Goal: Task Accomplishment & Management: Use online tool/utility

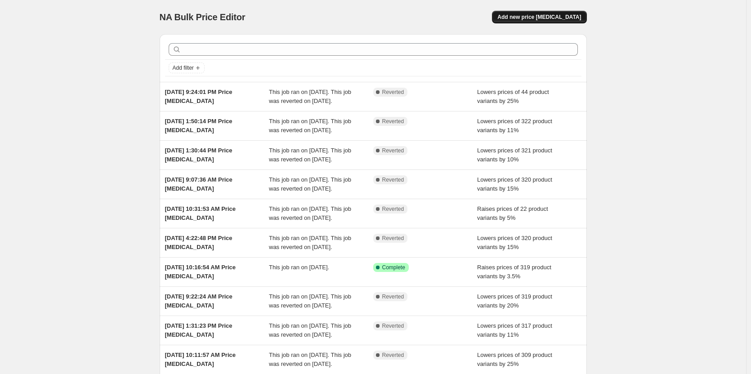
click at [548, 19] on span "Add new price [MEDICAL_DATA]" at bounding box center [540, 16] width 84 height 7
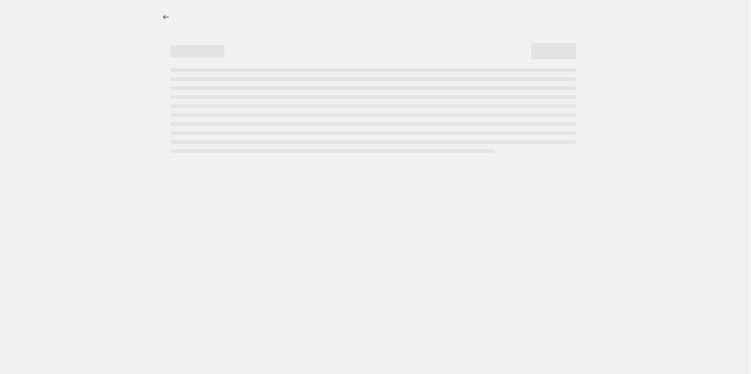
select select "percentage"
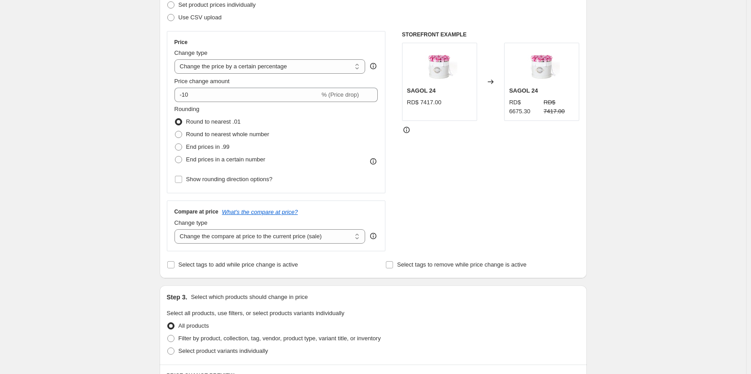
scroll to position [135, 0]
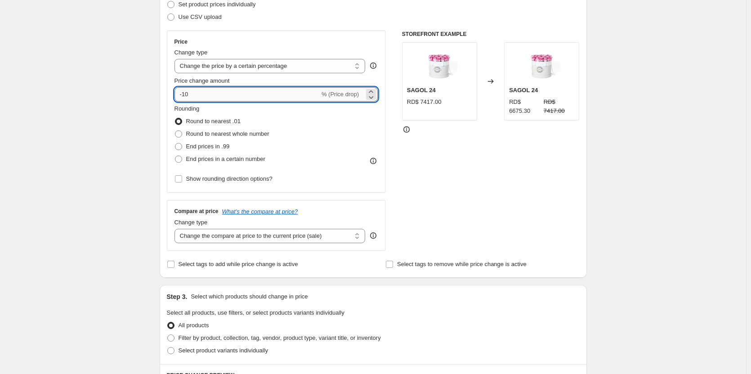
click at [258, 96] on input "-10" at bounding box center [247, 94] width 145 height 14
type input "3"
click at [112, 91] on div "Create new price [MEDICAL_DATA]. This page is ready Create new price [MEDICAL_D…" at bounding box center [373, 314] width 746 height 899
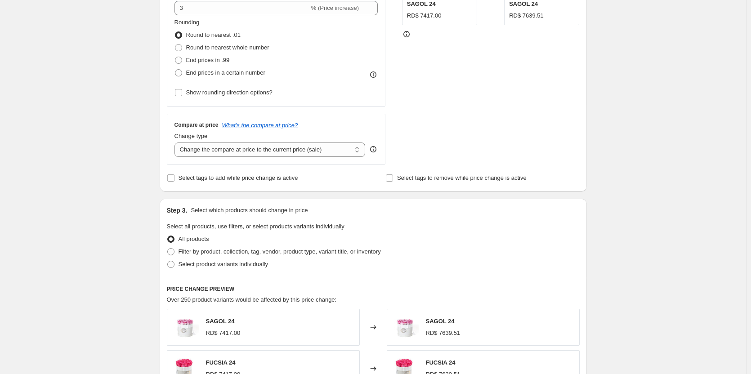
scroll to position [225, 0]
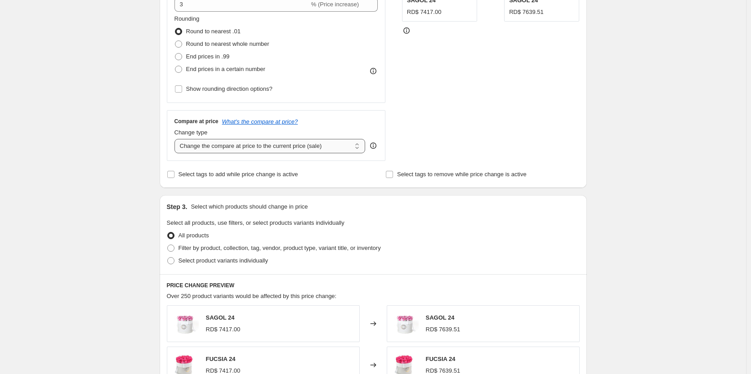
click at [321, 151] on select "Change the compare at price to the current price (sale) Change the compare at p…" at bounding box center [270, 146] width 191 height 14
click at [97, 191] on div "Create new price [MEDICAL_DATA]. This page is ready Create new price [MEDICAL_D…" at bounding box center [373, 224] width 746 height 899
click at [217, 145] on select "Change the compare at price to the current price (sale) Change the compare at p…" at bounding box center [270, 146] width 191 height 14
select select "remove"
click at [176, 139] on select "Change the compare at price to the current price (sale) Change the compare at p…" at bounding box center [270, 146] width 191 height 14
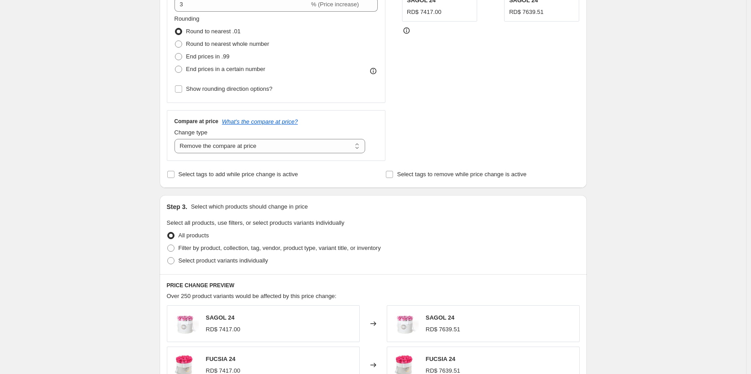
click at [115, 163] on div "Create new price [MEDICAL_DATA]. This page is ready Create new price [MEDICAL_D…" at bounding box center [373, 224] width 746 height 899
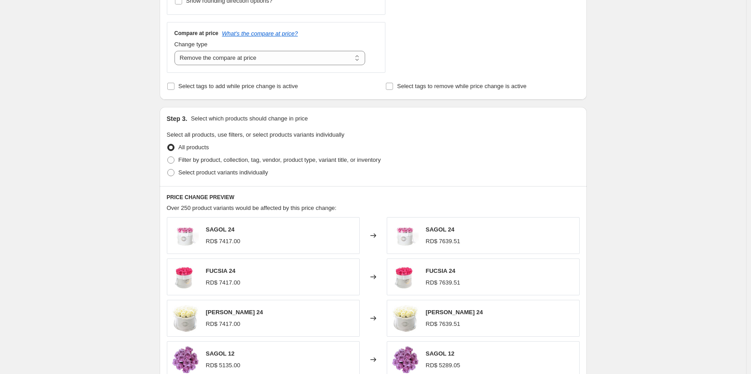
scroll to position [315, 0]
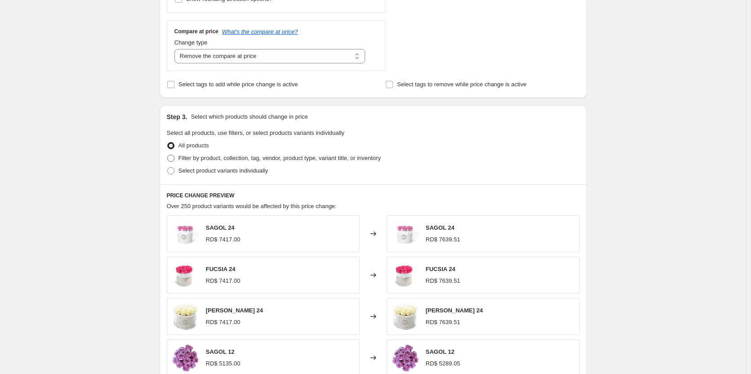
click at [226, 160] on span "Filter by product, collection, tag, vendor, product type, variant title, or inv…" at bounding box center [280, 158] width 202 height 7
click at [168, 155] on input "Filter by product, collection, tag, vendor, product type, variant title, or inv…" at bounding box center [167, 155] width 0 height 0
radio input "true"
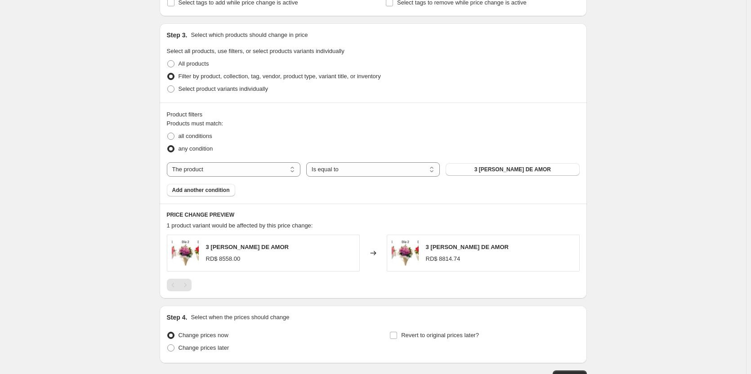
scroll to position [450, 0]
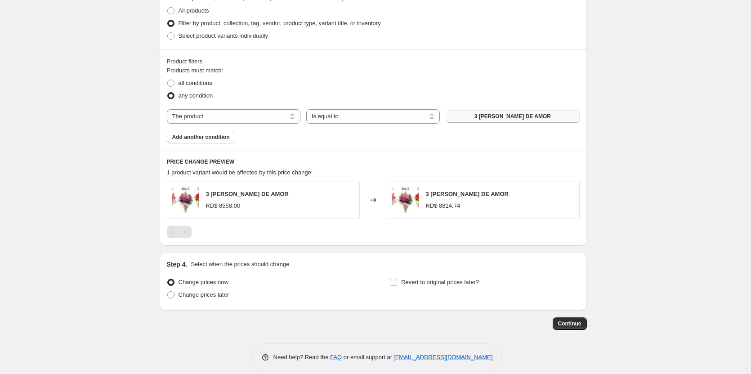
click at [534, 115] on span "3 [PERSON_NAME] DE AMOR" at bounding box center [513, 116] width 76 height 7
click at [171, 96] on span at bounding box center [170, 95] width 7 height 7
click at [168, 93] on input "any condition" at bounding box center [167, 92] width 0 height 0
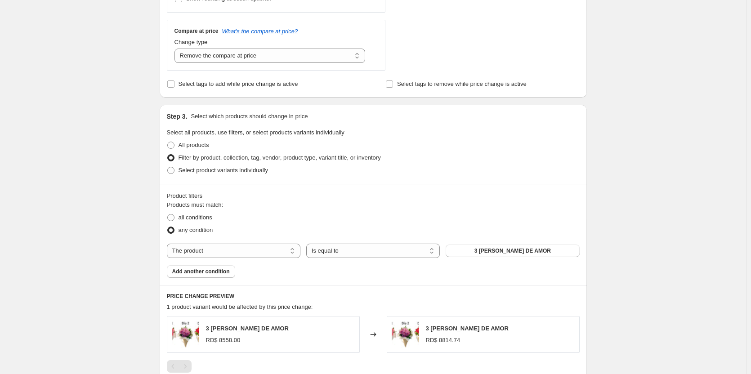
scroll to position [315, 0]
click at [173, 145] on span at bounding box center [170, 145] width 7 height 7
click at [168, 143] on input "All products" at bounding box center [167, 142] width 0 height 0
radio input "true"
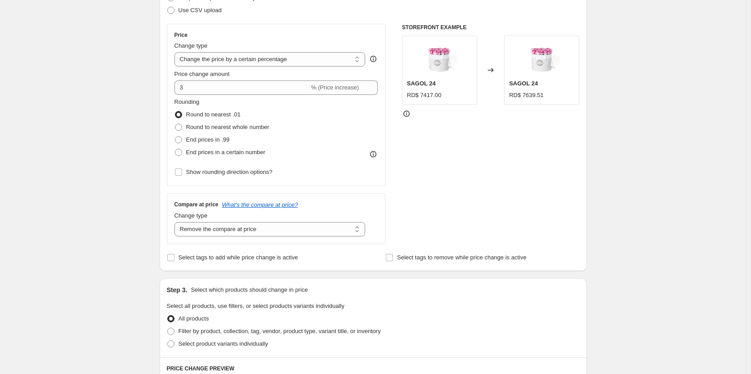
scroll to position [121, 0]
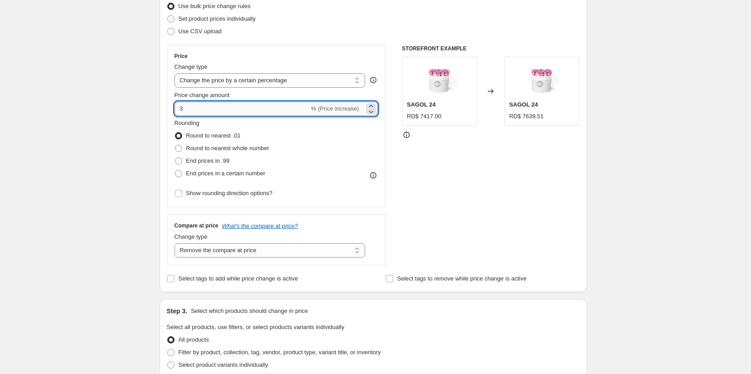
click at [208, 108] on input "3" at bounding box center [242, 109] width 135 height 14
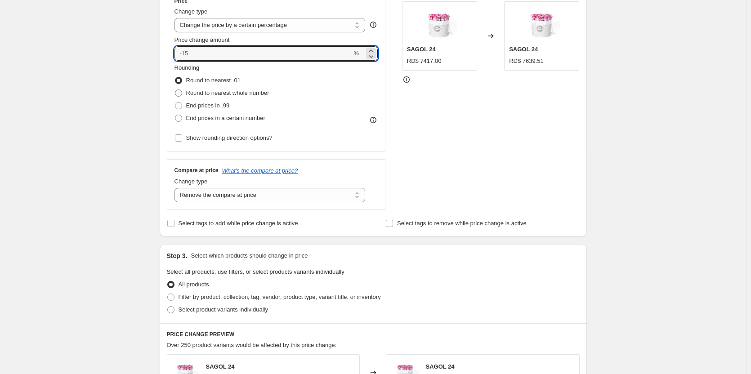
scroll to position [166, 0]
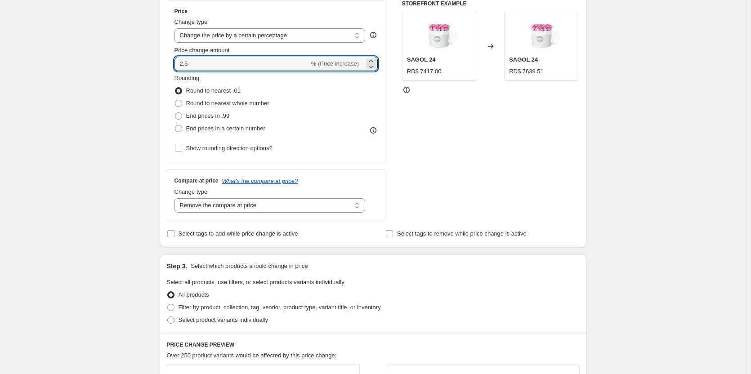
type input "2.5"
click at [119, 88] on div "Create new price [MEDICAL_DATA]. This page is ready Create new price [MEDICAL_D…" at bounding box center [373, 283] width 746 height 899
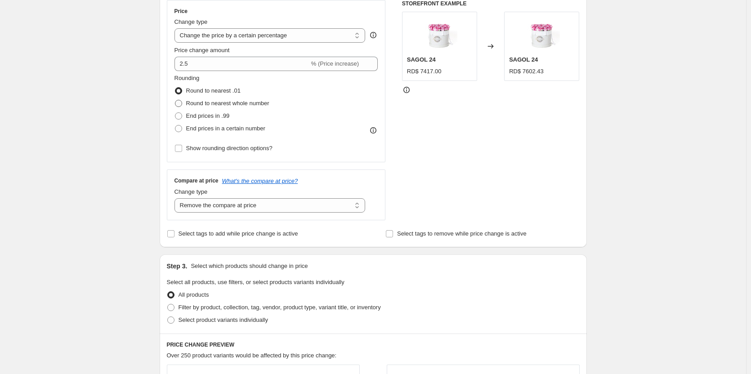
click at [180, 102] on span at bounding box center [178, 103] width 7 height 7
click at [175, 100] on input "Round to nearest whole number" at bounding box center [175, 100] width 0 height 0
radio input "true"
click at [177, 128] on span at bounding box center [178, 128] width 7 height 7
click at [175, 126] on input "End prices in a certain number" at bounding box center [175, 125] width 0 height 0
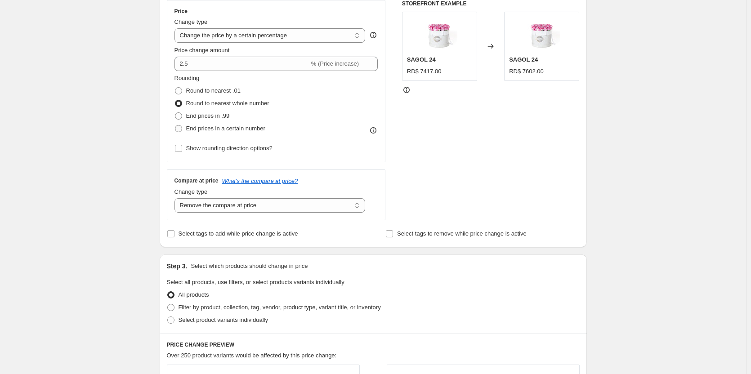
radio input "true"
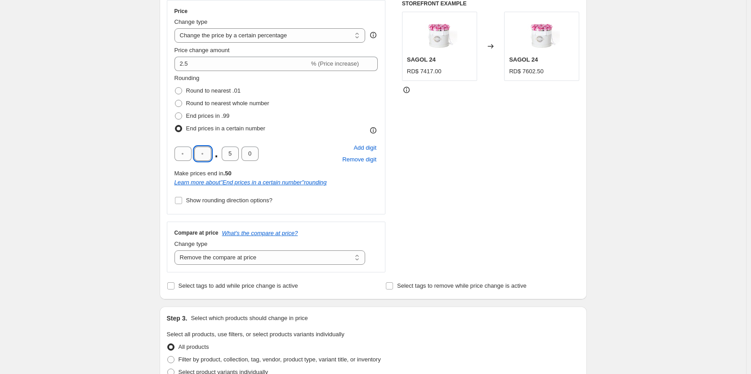
click at [202, 154] on input "text" at bounding box center [202, 154] width 17 height 14
click at [192, 154] on input "text" at bounding box center [183, 154] width 17 height 14
type input "9"
type input "0"
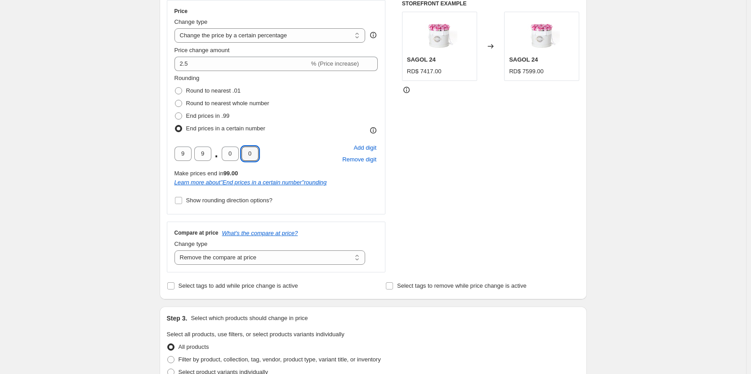
click at [121, 166] on div "Create new price [MEDICAL_DATA]. This page is ready Create new price [MEDICAL_D…" at bounding box center [373, 309] width 746 height 951
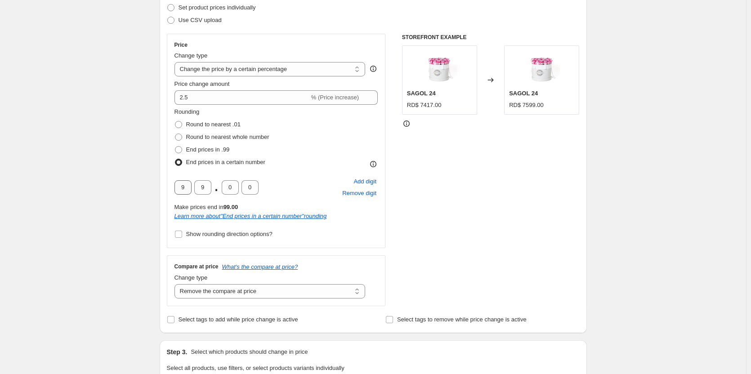
scroll to position [121, 0]
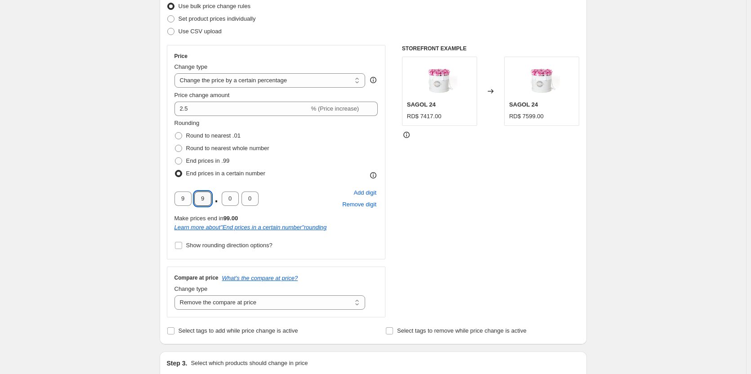
drag, startPoint x: 208, startPoint y: 201, endPoint x: 156, endPoint y: 203, distance: 52.7
click at [156, 203] on div "Step 1. Optionally give your price [MEDICAL_DATA] a title (eg "March 30% off sa…" at bounding box center [370, 341] width 435 height 870
click at [181, 201] on input "9" at bounding box center [183, 199] width 17 height 14
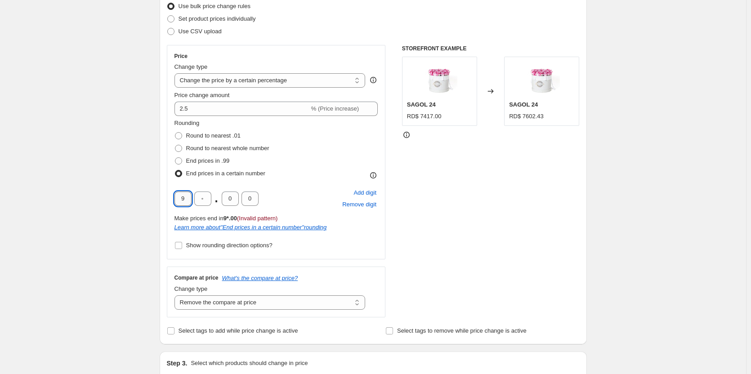
type input "0"
click at [111, 197] on div "Create new price [MEDICAL_DATA]. This page is ready Create new price [MEDICAL_D…" at bounding box center [373, 354] width 746 height 951
click at [200, 199] on input "text" at bounding box center [202, 199] width 17 height 14
type input "0"
click at [139, 200] on div "Create new price [MEDICAL_DATA]. This page is ready Create new price [MEDICAL_D…" at bounding box center [373, 354] width 746 height 951
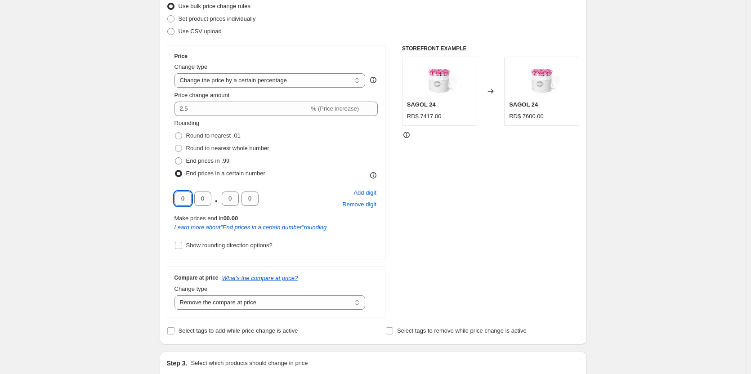
click at [190, 201] on input "0" at bounding box center [183, 199] width 17 height 14
click at [180, 136] on span at bounding box center [178, 135] width 7 height 7
click at [175, 133] on input "Round to nearest .01" at bounding box center [175, 132] width 0 height 0
radio input "true"
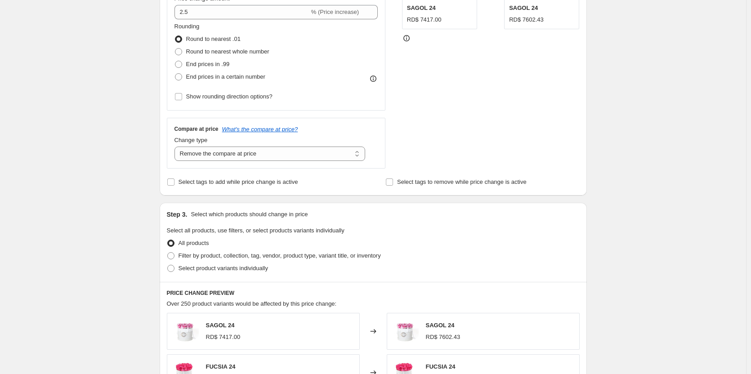
scroll to position [166, 0]
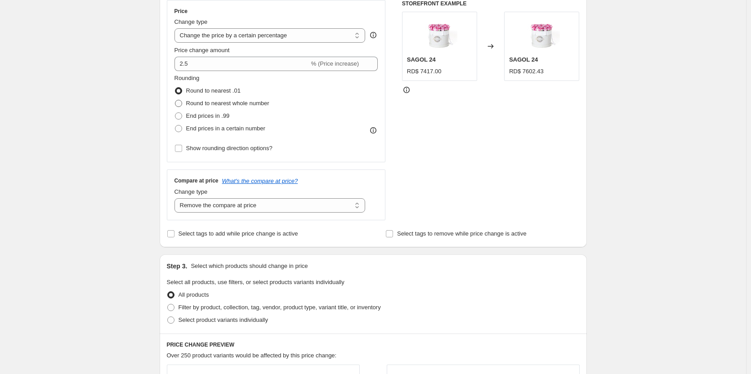
click at [181, 103] on span at bounding box center [178, 103] width 7 height 7
click at [175, 100] on input "Round to nearest whole number" at bounding box center [175, 100] width 0 height 0
radio input "true"
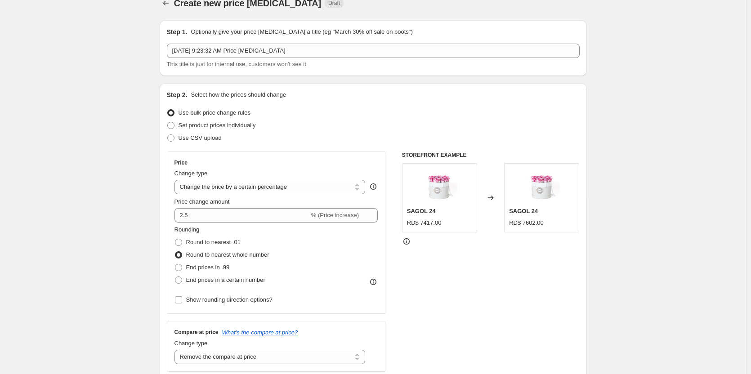
scroll to position [0, 0]
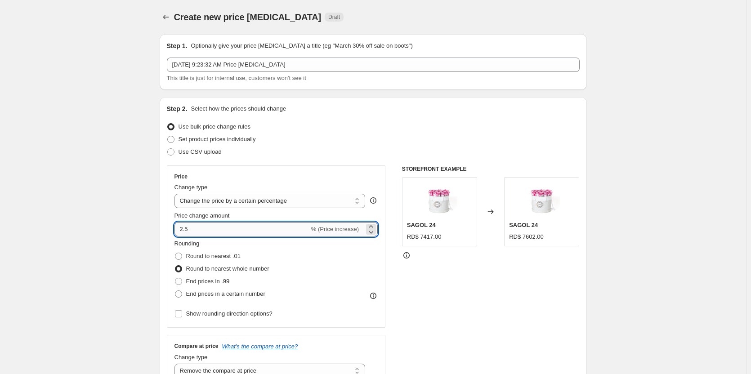
click at [197, 228] on input "2.5" at bounding box center [242, 229] width 135 height 14
type input "2"
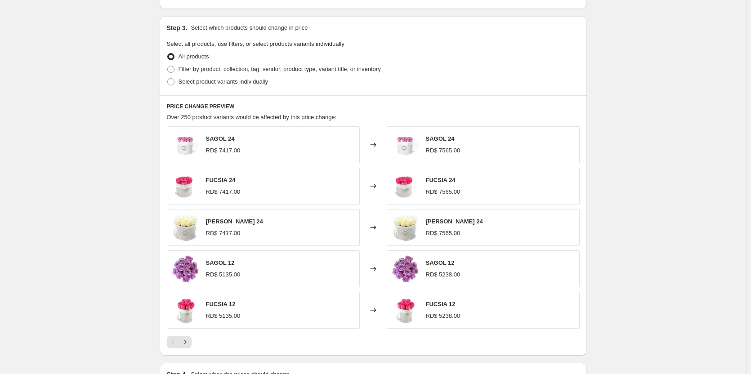
scroll to position [525, 0]
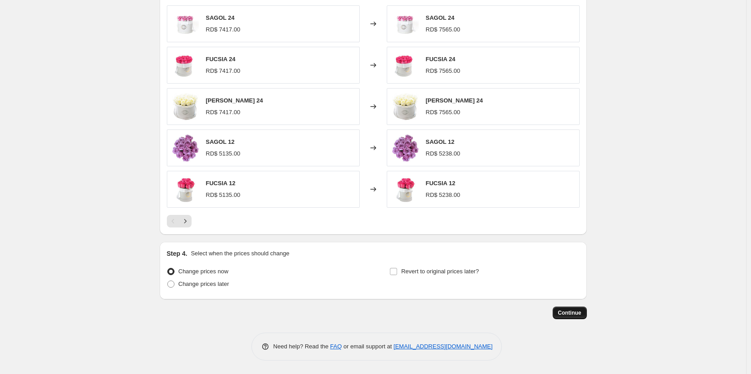
click at [577, 313] on span "Continue" at bounding box center [569, 313] width 23 height 7
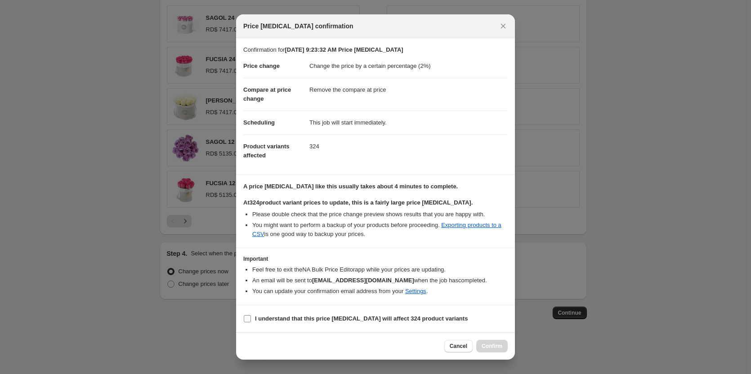
click at [289, 317] on b "I understand that this price [MEDICAL_DATA] will affect 324 product variants" at bounding box center [361, 318] width 213 height 7
click at [251, 317] on input "I understand that this price [MEDICAL_DATA] will affect 324 product variants" at bounding box center [247, 318] width 7 height 7
checkbox input "true"
click at [502, 348] on span "Confirm" at bounding box center [492, 346] width 21 height 7
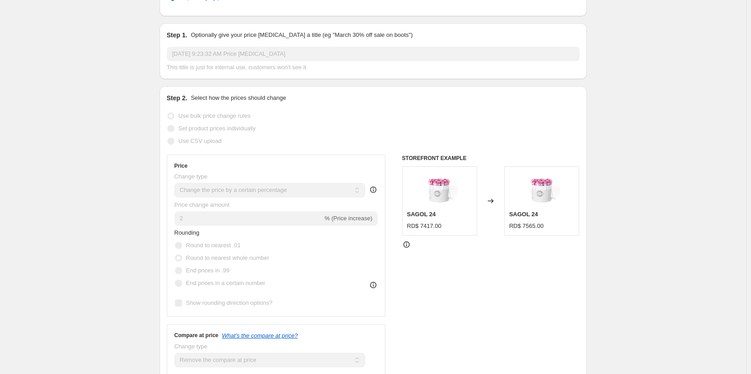
scroll to position [99, 0]
